Goal: Information Seeking & Learning: Learn about a topic

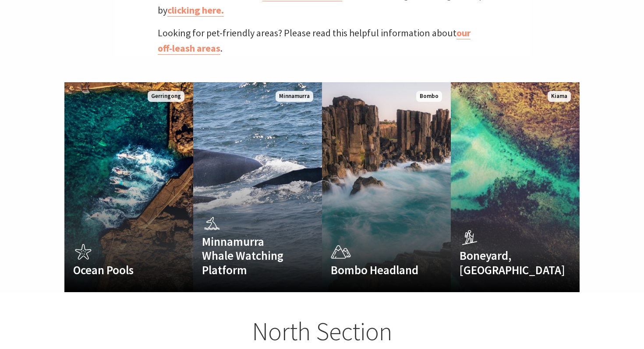
scroll to position [524, 0]
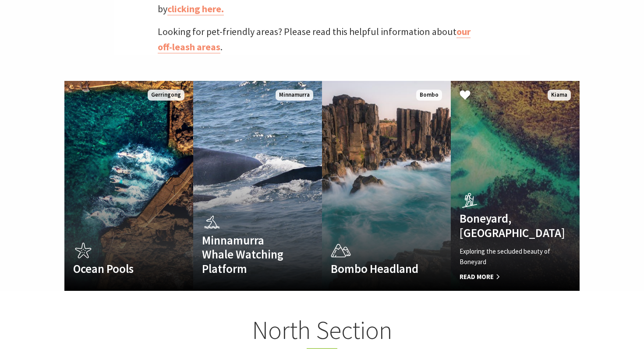
click at [507, 227] on div "Boneyard, Kiama Exploring the secluded beauty of Boneyard Read More" at bounding box center [504, 236] width 109 height 93
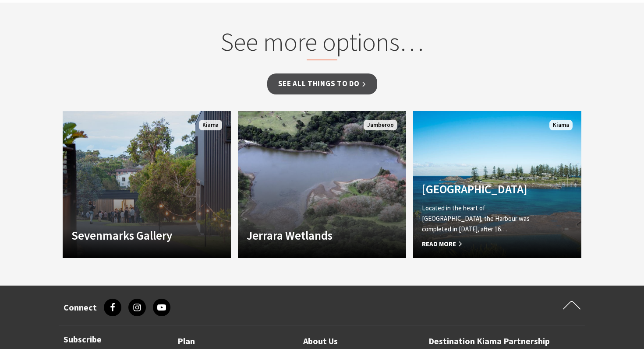
scroll to position [592, 0]
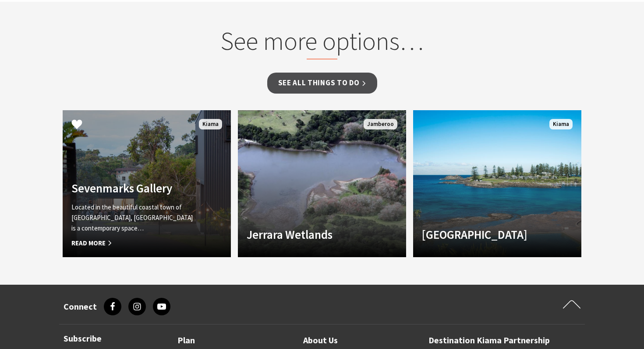
click at [140, 189] on div "Sevenmarks Gallery Located in the beautiful coastal town of [GEOGRAPHIC_DATA], …" at bounding box center [134, 214] width 143 height 67
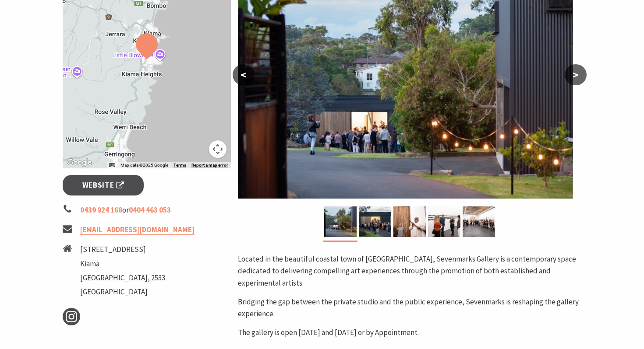
scroll to position [194, 0]
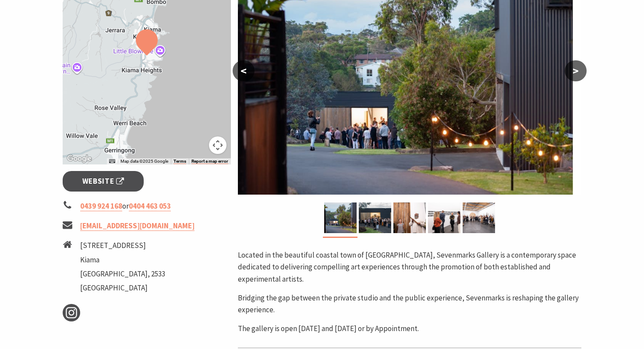
click at [577, 70] on button ">" at bounding box center [575, 70] width 22 height 21
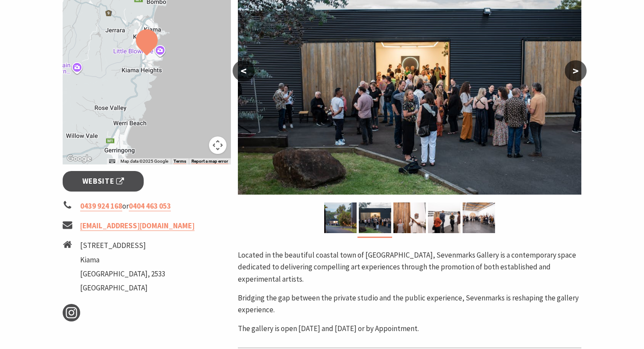
click at [577, 70] on button ">" at bounding box center [575, 70] width 22 height 21
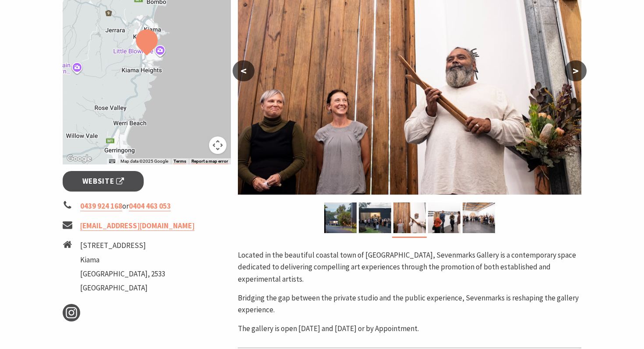
click at [577, 70] on button ">" at bounding box center [575, 70] width 22 height 21
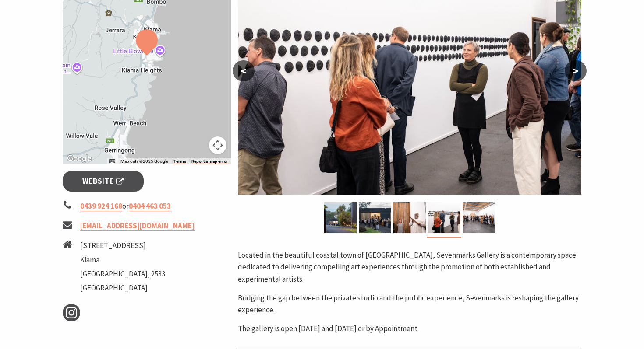
click at [577, 70] on button ">" at bounding box center [575, 70] width 22 height 21
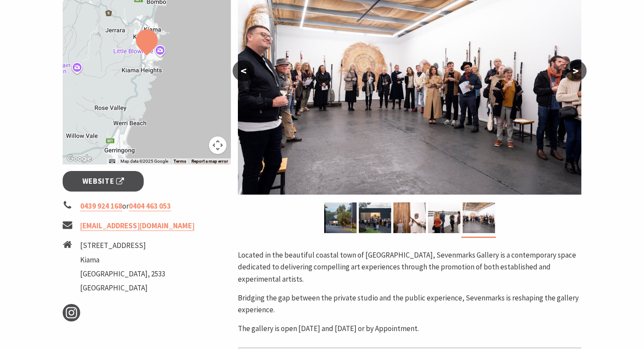
click at [577, 70] on button ">" at bounding box center [575, 70] width 22 height 21
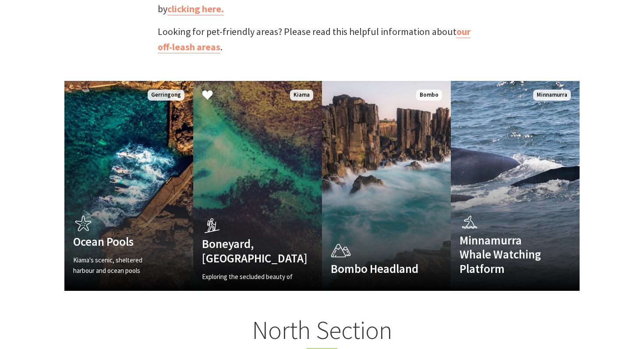
scroll to position [273, 641]
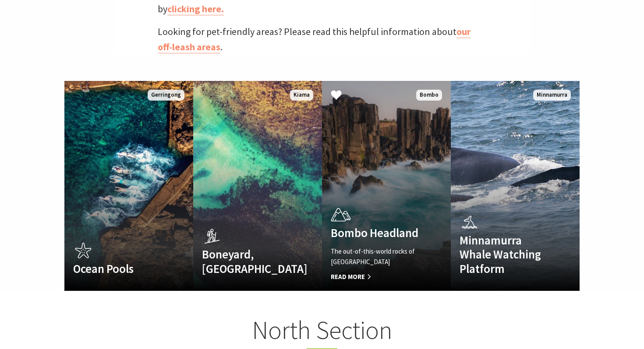
click at [366, 169] on link "Bombo Headland The out-of-this-world rocks of Bombo Headland Read More Bombo" at bounding box center [386, 186] width 129 height 210
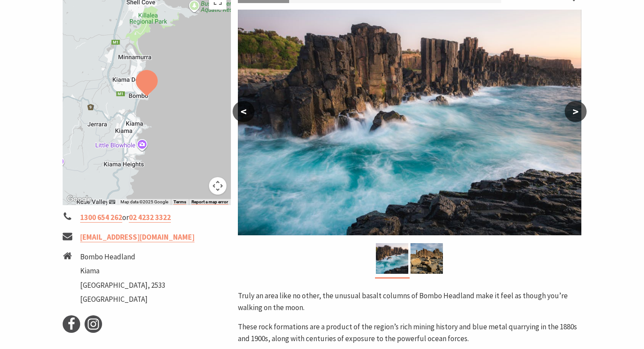
scroll to position [151, 0]
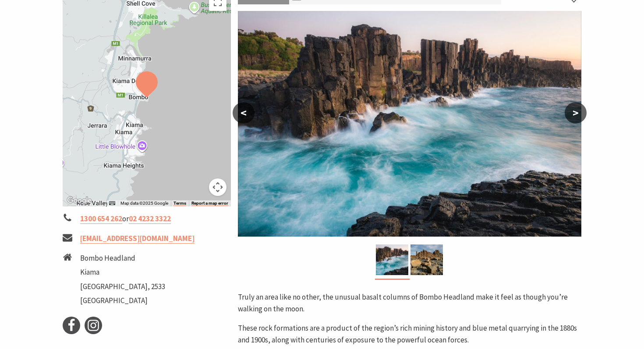
click at [579, 111] on button ">" at bounding box center [575, 112] width 22 height 21
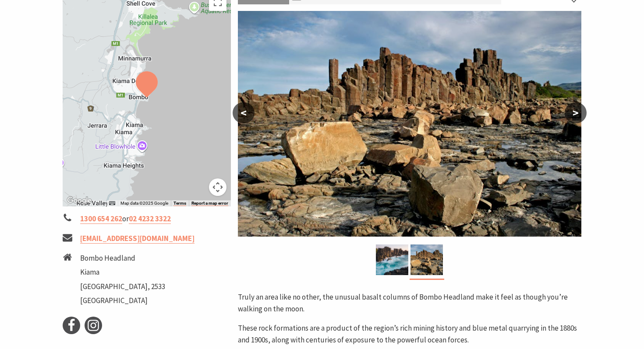
click at [579, 111] on button ">" at bounding box center [575, 112] width 22 height 21
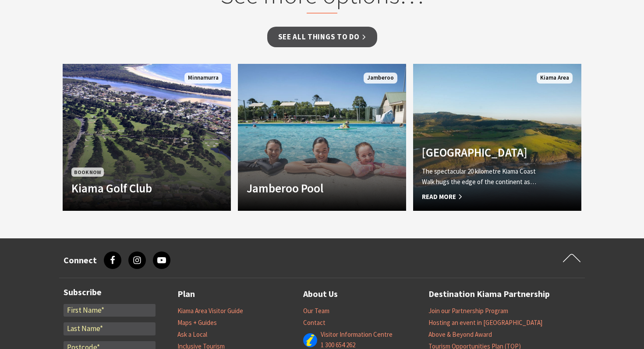
scroll to position [660, 0]
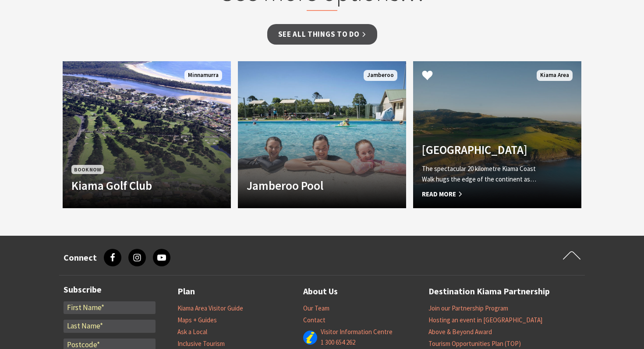
click at [515, 129] on link "Kiama Coast Walk The spectacular 20 kilometre Kiama Coast Walk hugs the edge of…" at bounding box center [497, 134] width 168 height 147
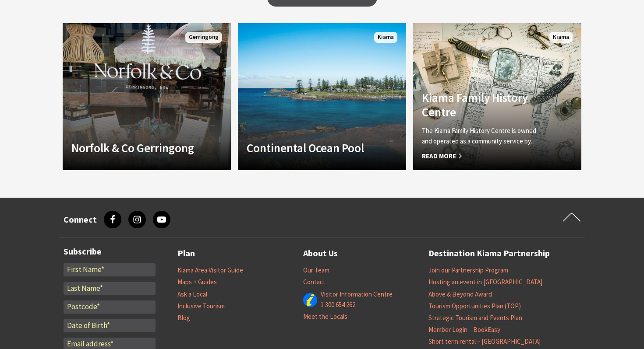
scroll to position [798, 0]
